Goal: Navigation & Orientation: Go to known website

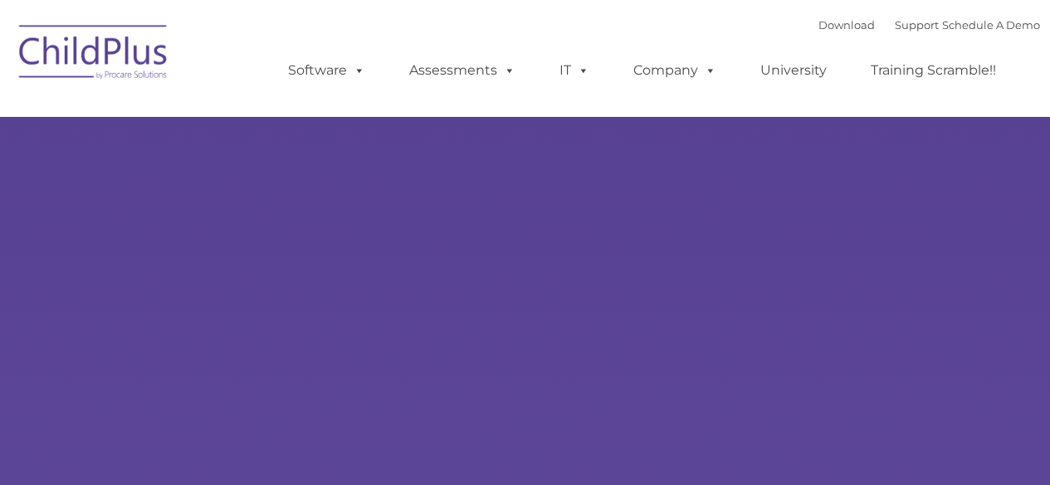
select select "MEDIUM"
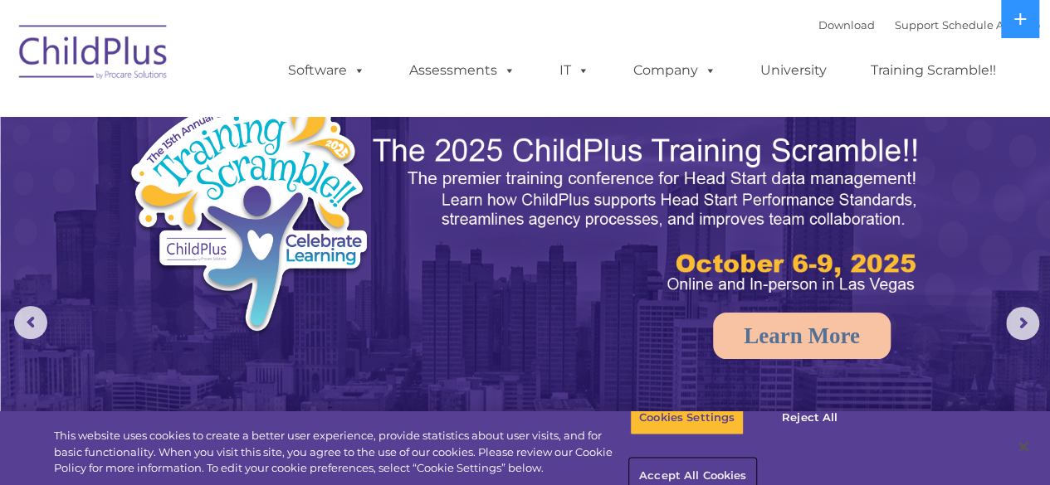
click at [755, 460] on button "Accept All Cookies" at bounding box center [692, 477] width 125 height 35
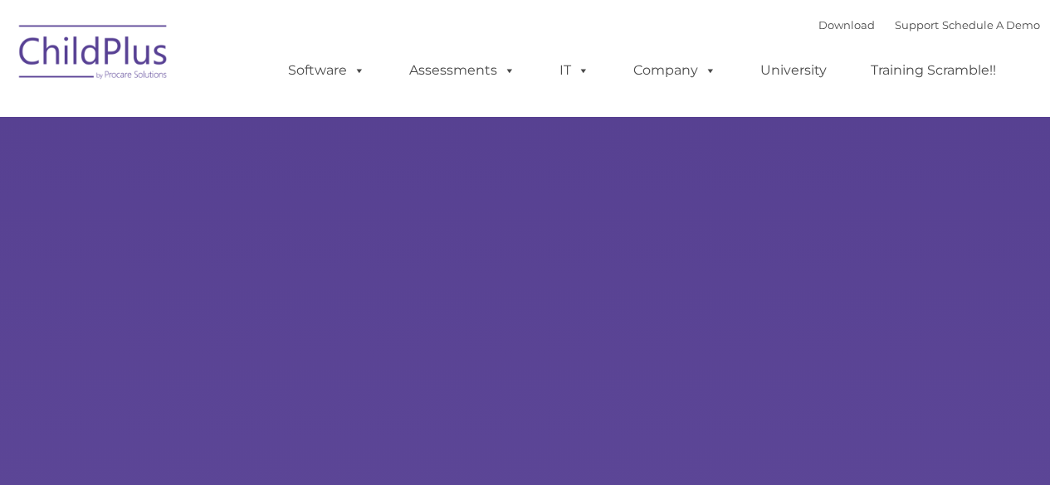
type input ""
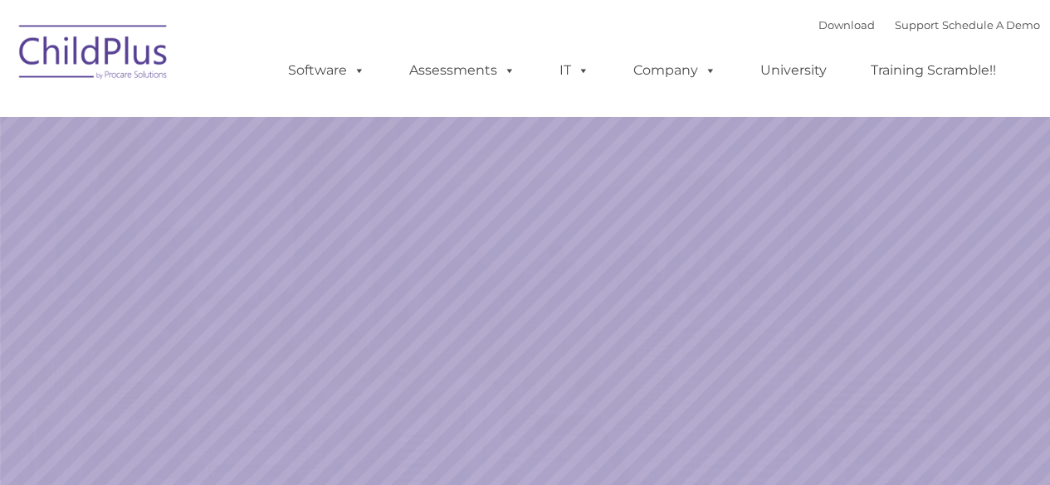
select select "MEDIUM"
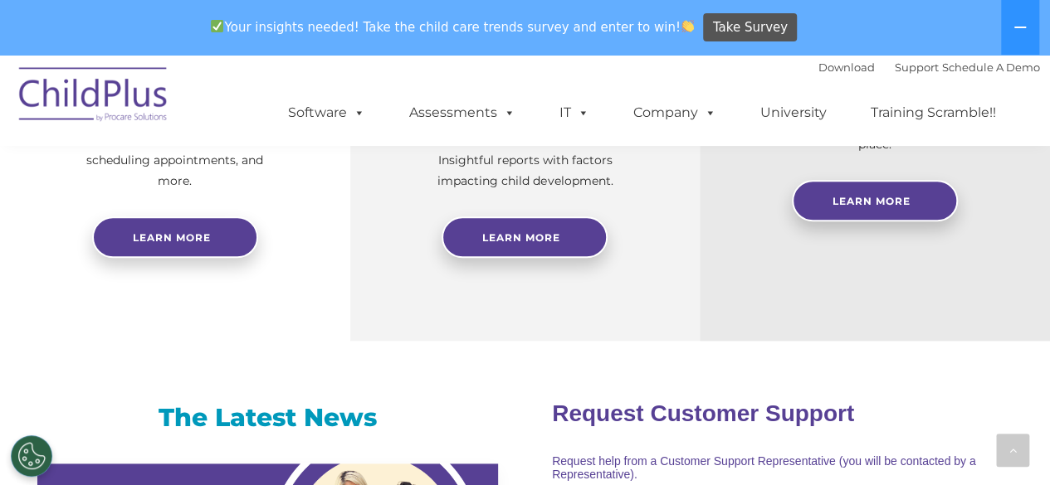
scroll to position [1275, 0]
